Goal: Information Seeking & Learning: Understand process/instructions

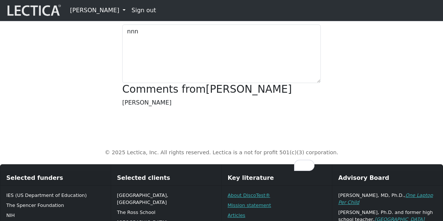
scroll to position [287, 0]
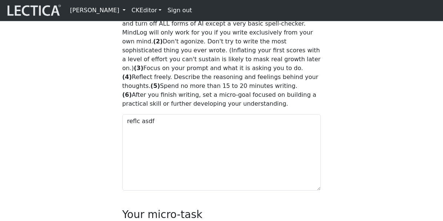
scroll to position [534, 0]
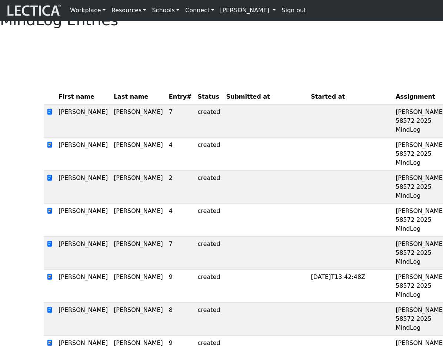
scroll to position [5, 0]
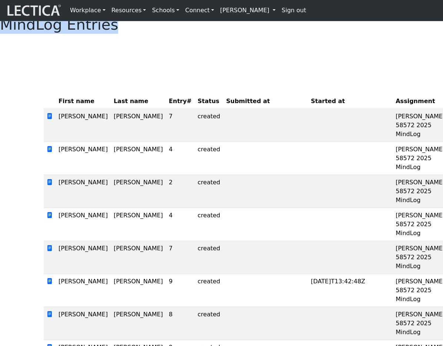
drag, startPoint x: 168, startPoint y: 32, endPoint x: 299, endPoint y: 33, distance: 130.2
click at [299, 33] on h1 "MindLog Entries" at bounding box center [221, 25] width 443 height 18
click at [204, 82] on div "MindLog Entries First name Last name Entry# Status Submitted at Started at Assi…" at bounding box center [221, 247] width 443 height 462
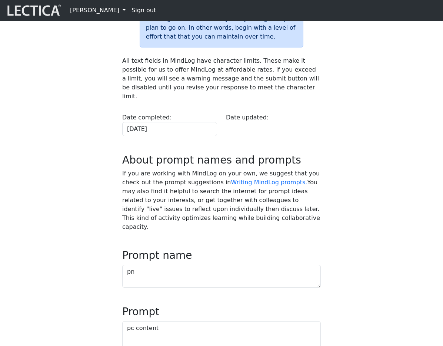
scroll to position [154, 0]
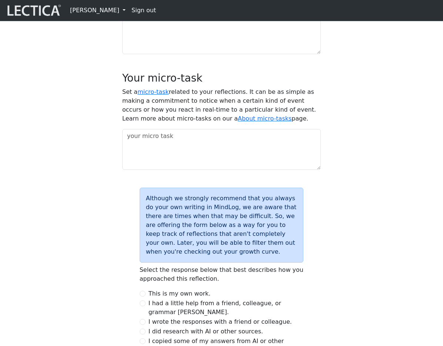
scroll to position [664, 0]
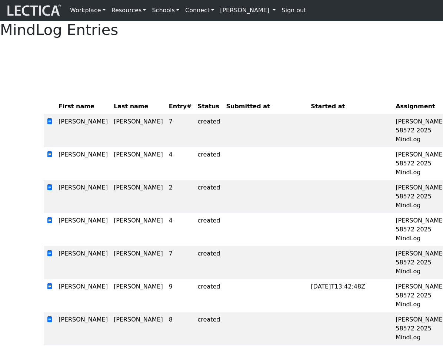
scroll to position [1, 0]
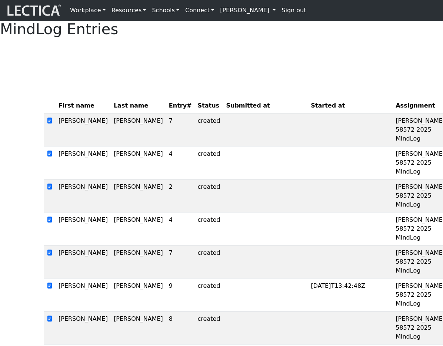
click at [147, 63] on div at bounding box center [222, 53] width 356 height 19
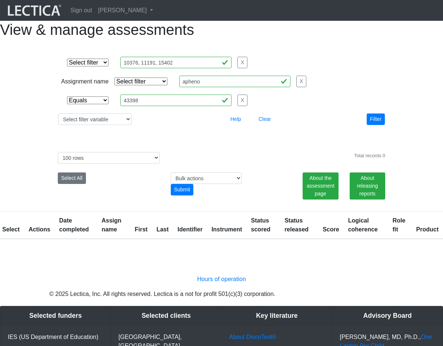
select select "equal"
select select "100"
click at [138, 12] on link "[PERSON_NAME]" at bounding box center [125, 10] width 61 height 15
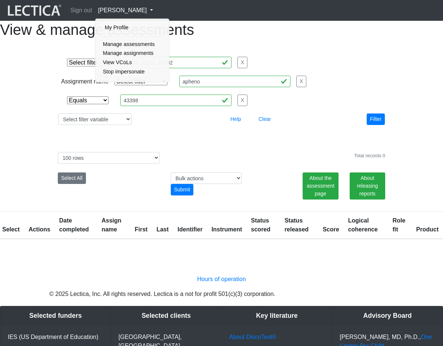
click at [401, 61] on div "View & manage assessments Select filter Equals List Contains Greater than Less …" at bounding box center [221, 130] width 443 height 218
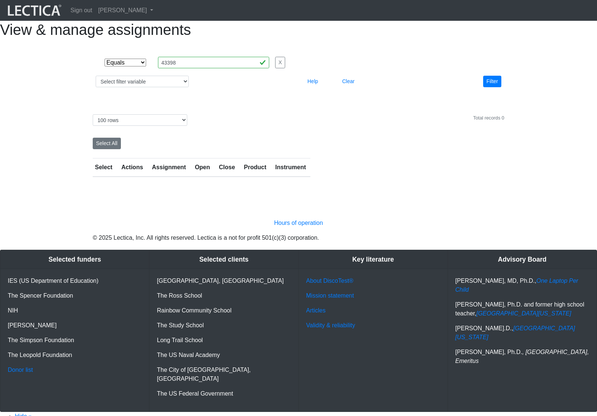
select select "equal"
select select "100"
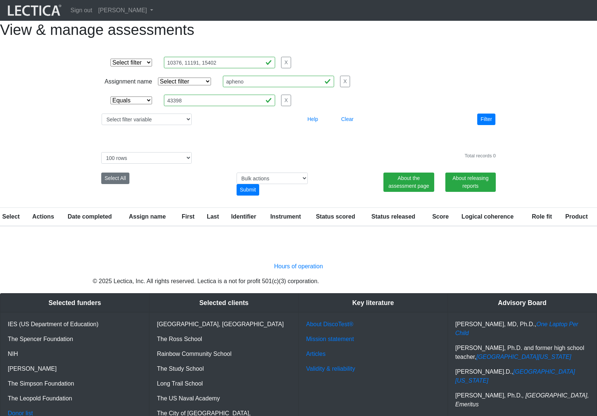
select select "equal"
select select "100"
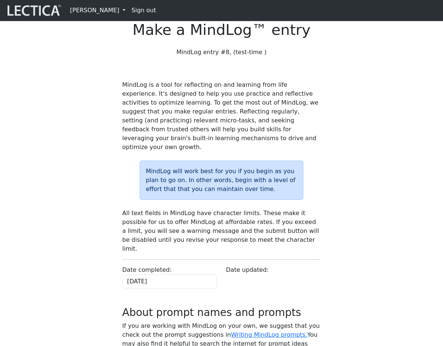
scroll to position [480, 0]
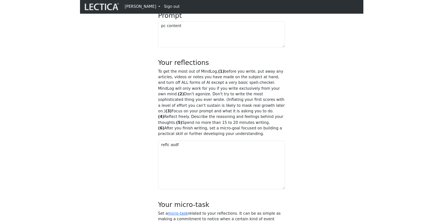
scroll to position [480, 0]
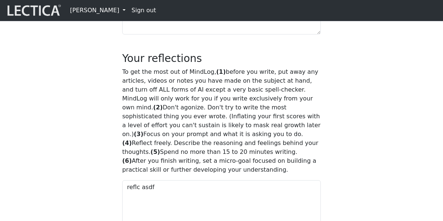
click at [80, 129] on div "MindLog is a tool for reflecting on and learning from life experience. It's des…" at bounding box center [222, 97] width 356 height 992
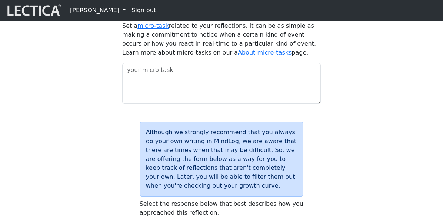
scroll to position [749, 0]
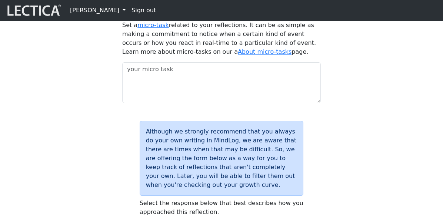
drag, startPoint x: 123, startPoint y: 50, endPoint x: 190, endPoint y: 52, distance: 67.1
click at [190, 18] on h3 "Your micro-task" at bounding box center [221, 11] width 199 height 13
click at [131, 18] on h3 "Your micro-task" at bounding box center [221, 11] width 199 height 13
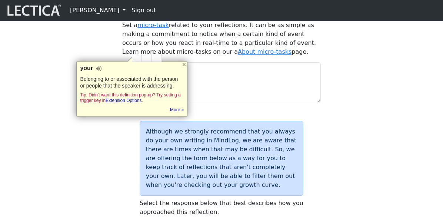
click at [227, 56] on p "Set a micro-task related to your reflections. It can be as simple as making a c…" at bounding box center [221, 39] width 199 height 36
